Goal: Check status: Check status

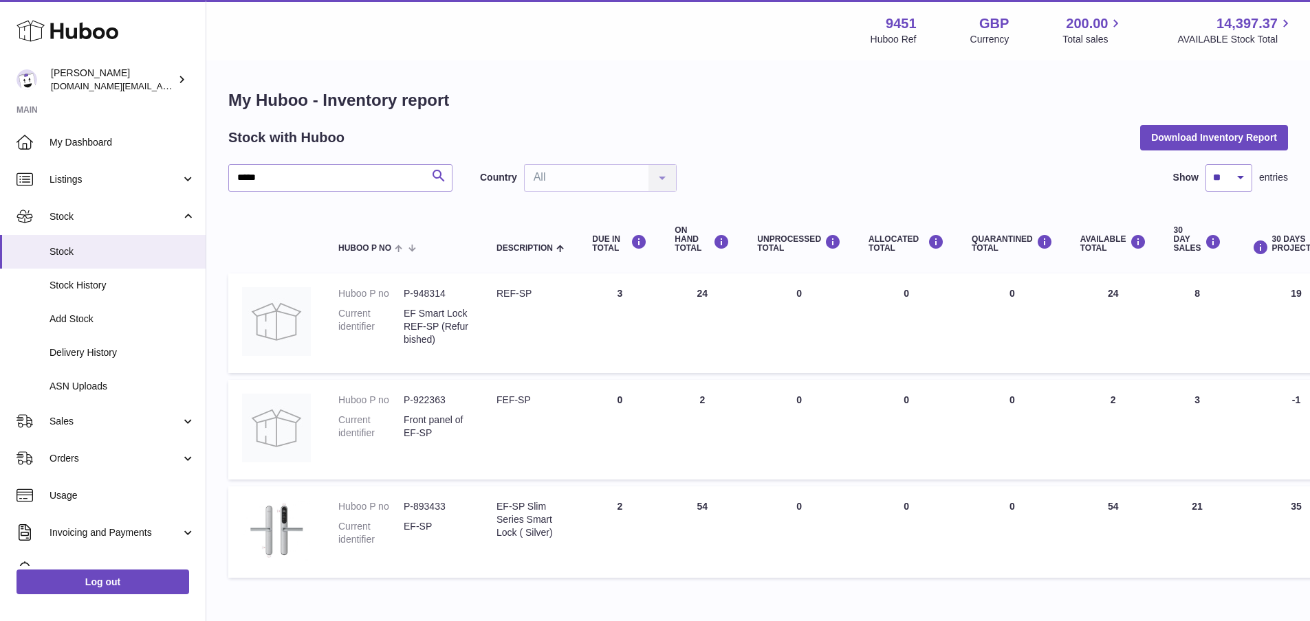
click at [436, 181] on icon "submit" at bounding box center [438, 176] width 16 height 17
click at [123, 428] on link "Sales" at bounding box center [103, 421] width 206 height 37
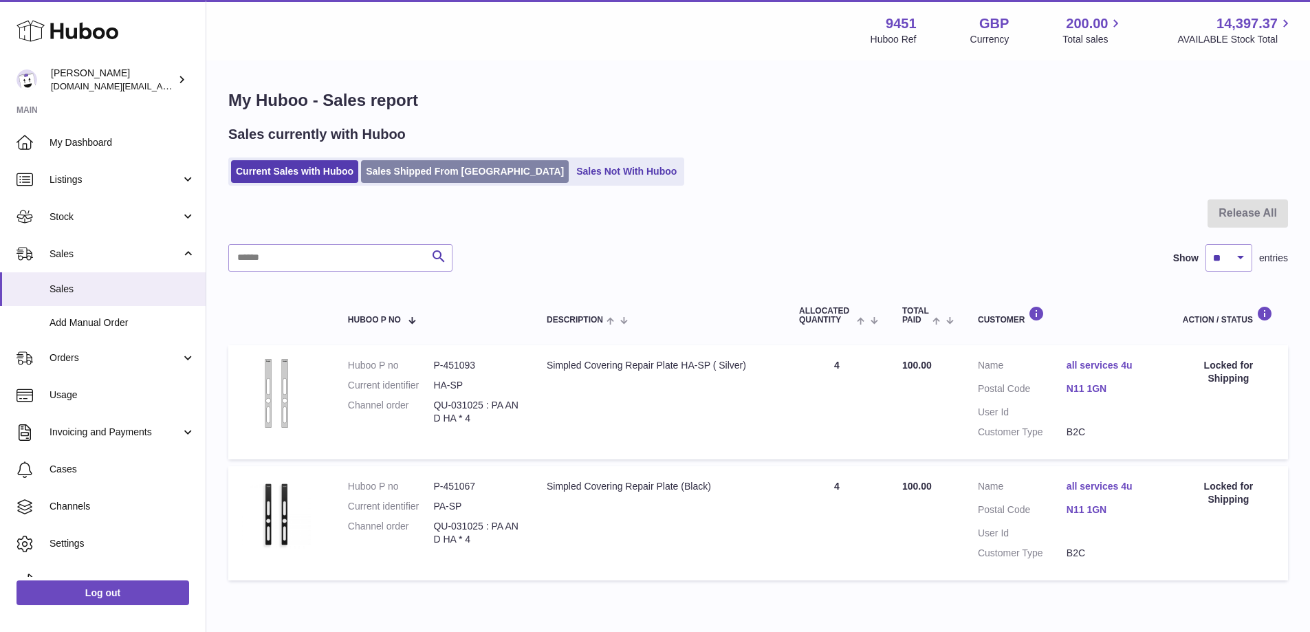
click at [437, 181] on link "Sales Shipped From [GEOGRAPHIC_DATA]" at bounding box center [465, 171] width 208 height 23
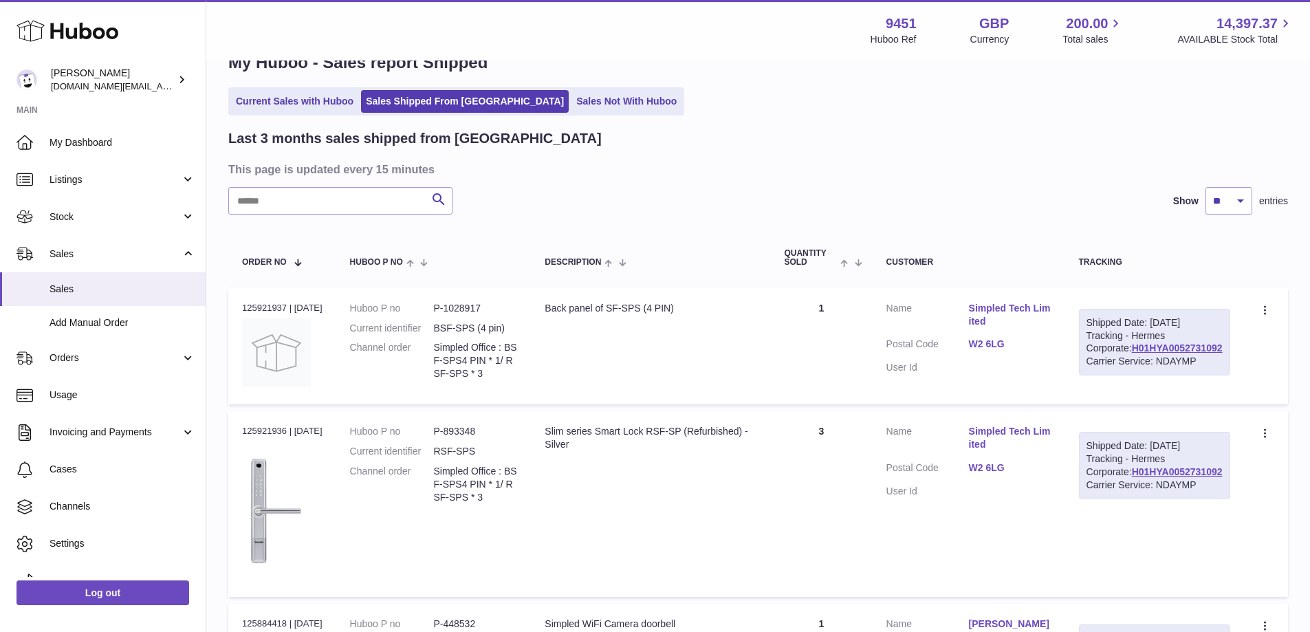
scroll to position [21, 0]
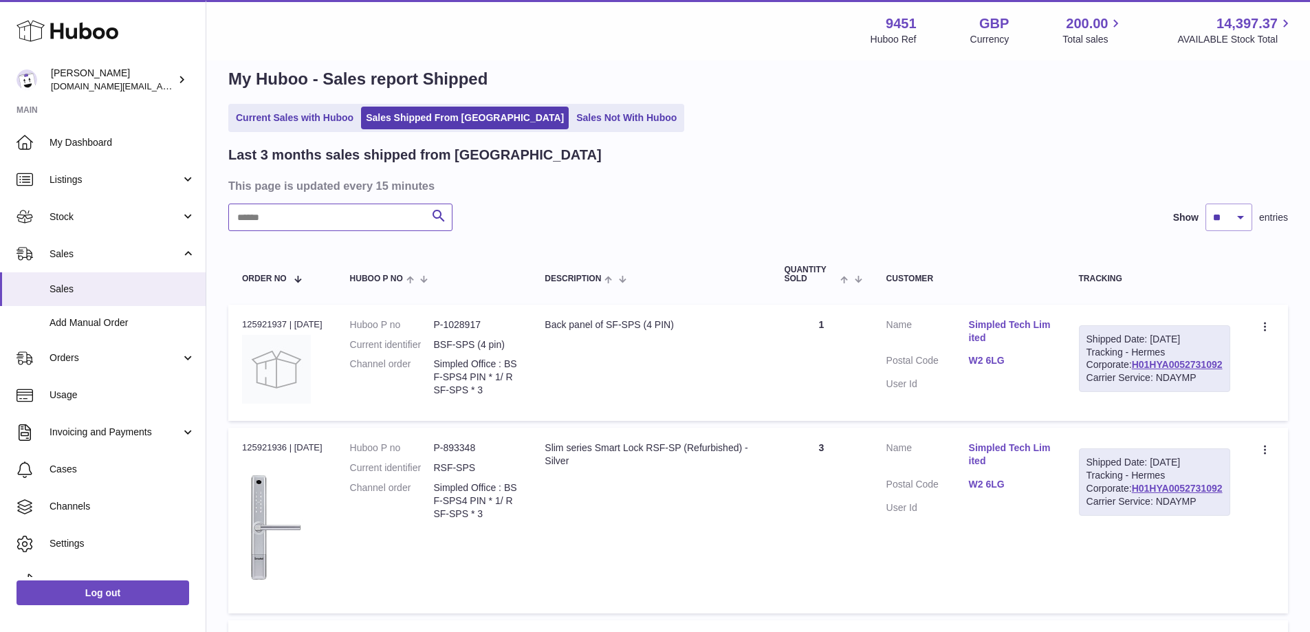
click at [322, 222] on input "text" at bounding box center [340, 216] width 224 height 27
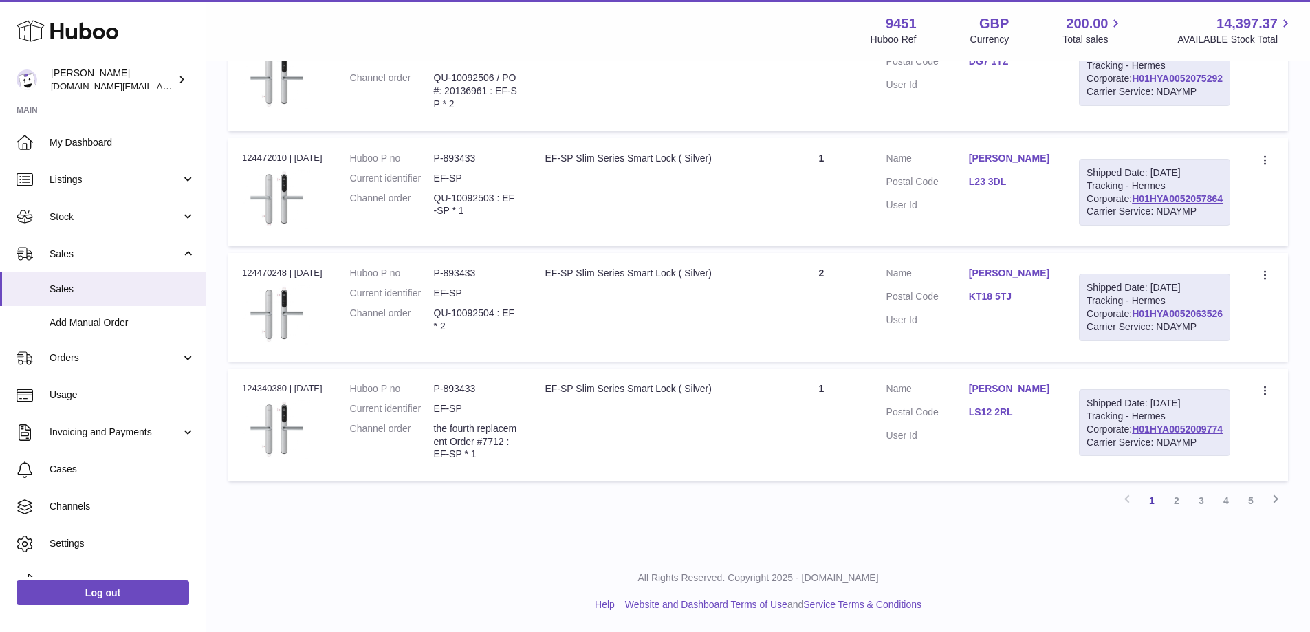
scroll to position [1353, 0]
type input "*****"
click at [1178, 504] on link "2" at bounding box center [1176, 500] width 25 height 25
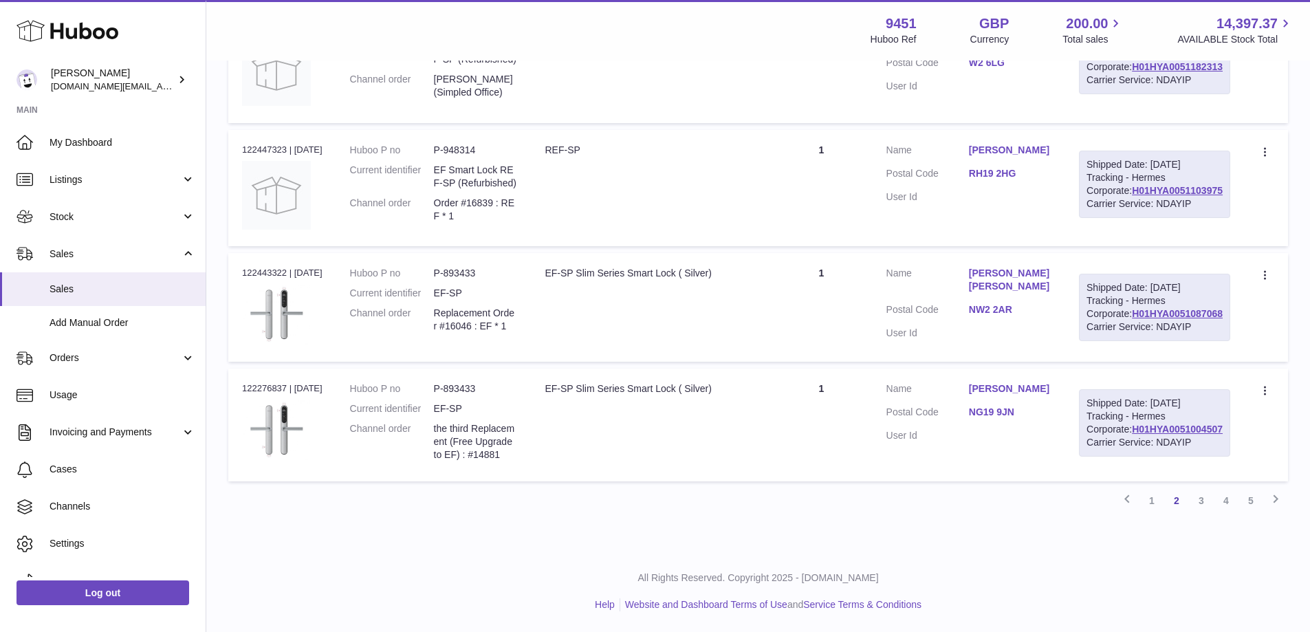
scroll to position [1379, 0]
click at [1202, 499] on link "3" at bounding box center [1201, 500] width 25 height 25
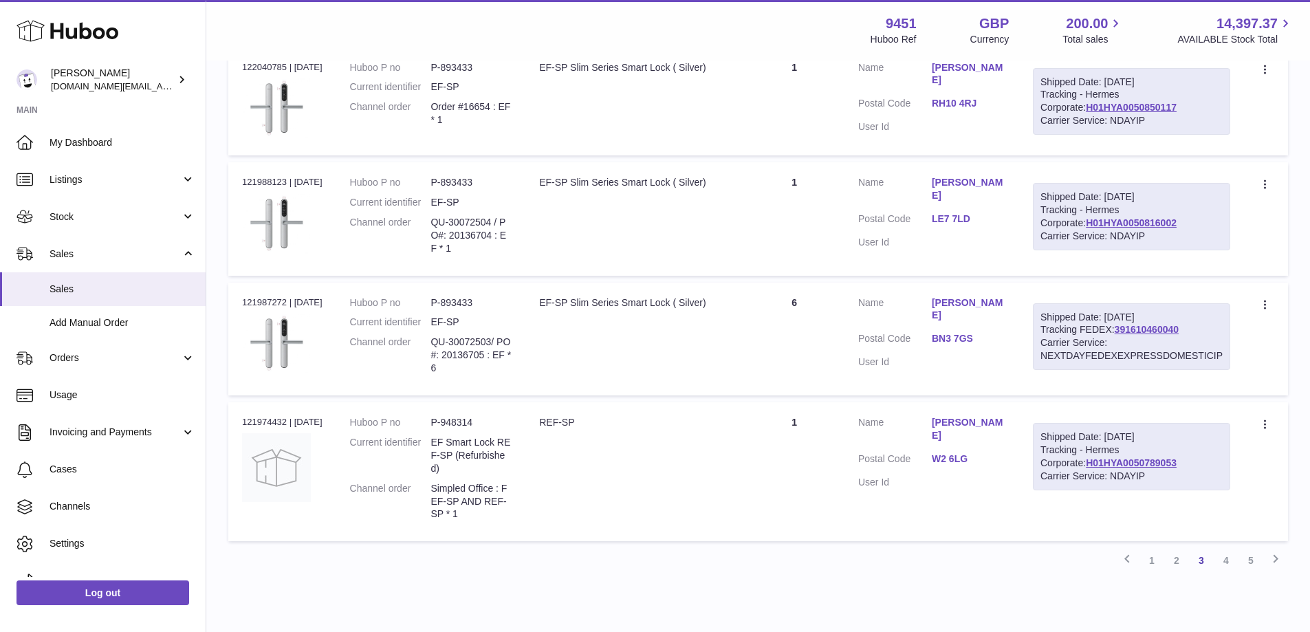
scroll to position [1065, 0]
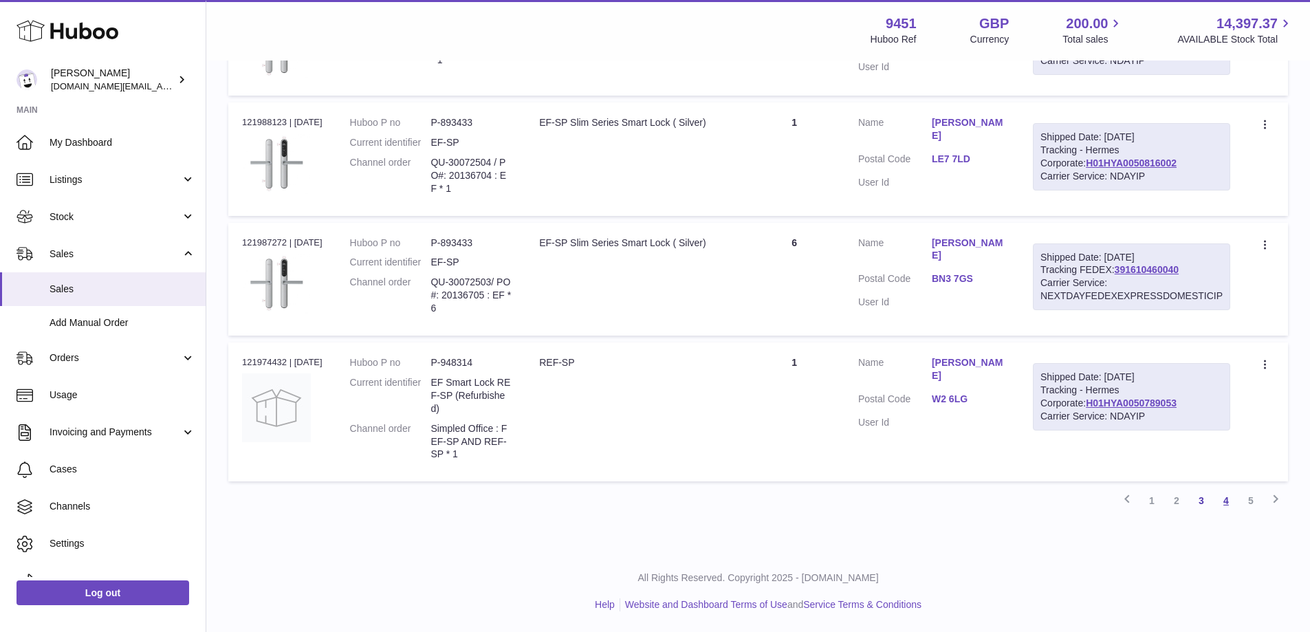
click at [1223, 504] on link "4" at bounding box center [1225, 500] width 25 height 25
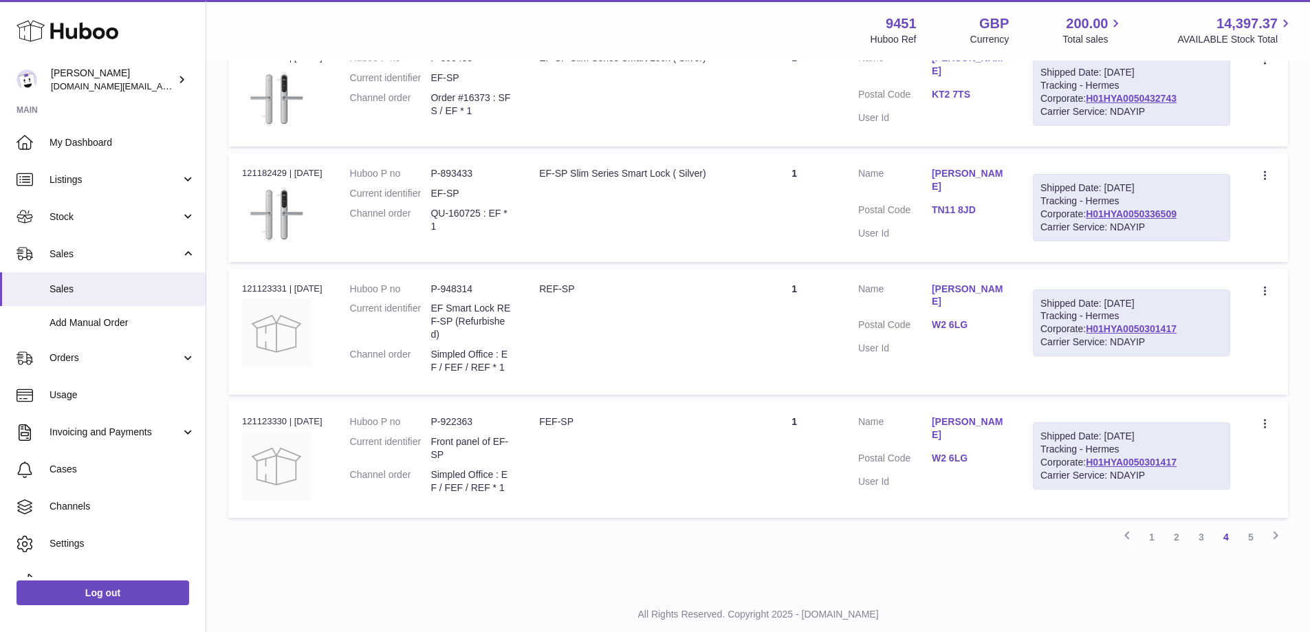
scroll to position [1007, 0]
click at [1248, 538] on link "5" at bounding box center [1250, 535] width 25 height 25
